Goal: Task Accomplishment & Management: Use online tool/utility

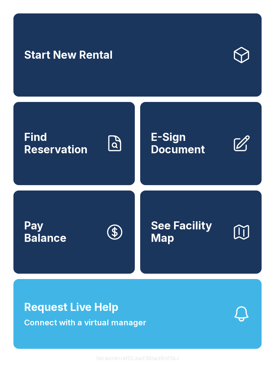
click at [190, 66] on link "Start New Rental" at bounding box center [137, 54] width 248 height 83
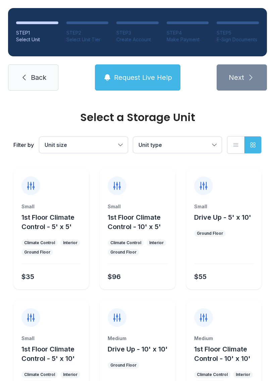
click at [110, 146] on span "Unit size" at bounding box center [80, 145] width 71 height 8
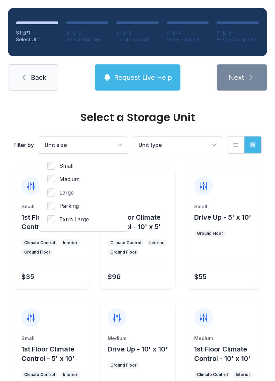
click at [75, 179] on span "Medium" at bounding box center [69, 179] width 20 height 8
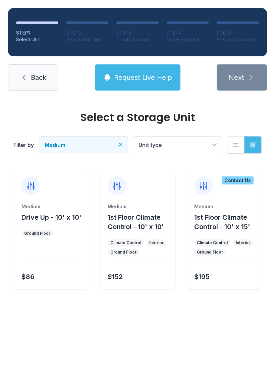
click at [206, 143] on span "Unit type" at bounding box center [173, 145] width 71 height 8
click at [234, 144] on icon "button" at bounding box center [235, 144] width 7 height 7
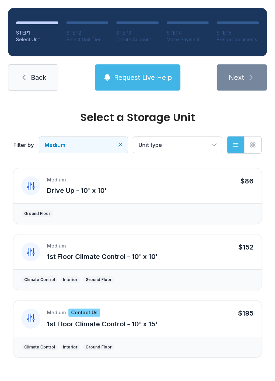
click at [232, 146] on button "List view" at bounding box center [235, 144] width 17 height 17
click at [127, 144] on button "Medium" at bounding box center [83, 145] width 88 height 16
click at [261, 140] on button "Grid view" at bounding box center [252, 144] width 17 height 17
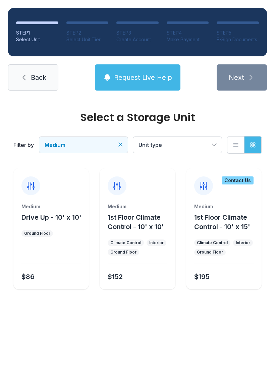
click at [236, 142] on icon "button" at bounding box center [235, 144] width 7 height 7
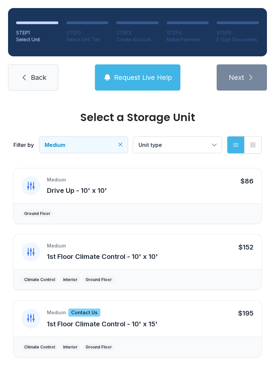
click at [117, 145] on icon "Clear filters" at bounding box center [120, 144] width 7 height 7
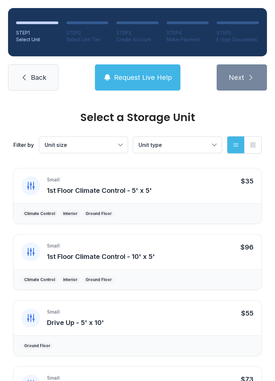
click at [110, 149] on button "Unit size" at bounding box center [83, 145] width 88 height 16
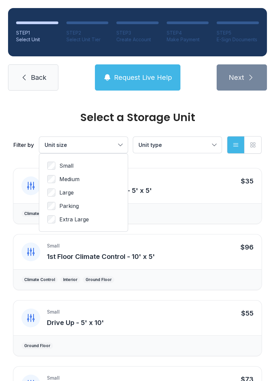
click at [87, 209] on label "Parking" at bounding box center [83, 206] width 72 height 8
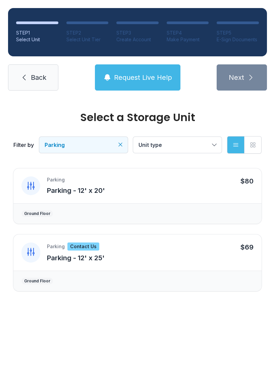
click at [36, 70] on link "Back" at bounding box center [33, 77] width 50 height 26
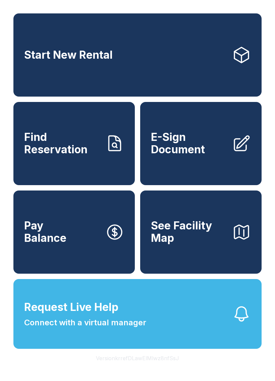
click at [86, 165] on link "Find Reservation" at bounding box center [73, 143] width 121 height 83
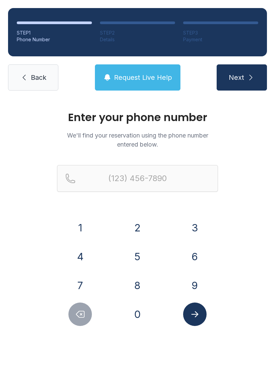
click at [37, 76] on span "Back" at bounding box center [38, 77] width 15 height 9
